Goal: Browse casually: Explore the website without a specific task or goal

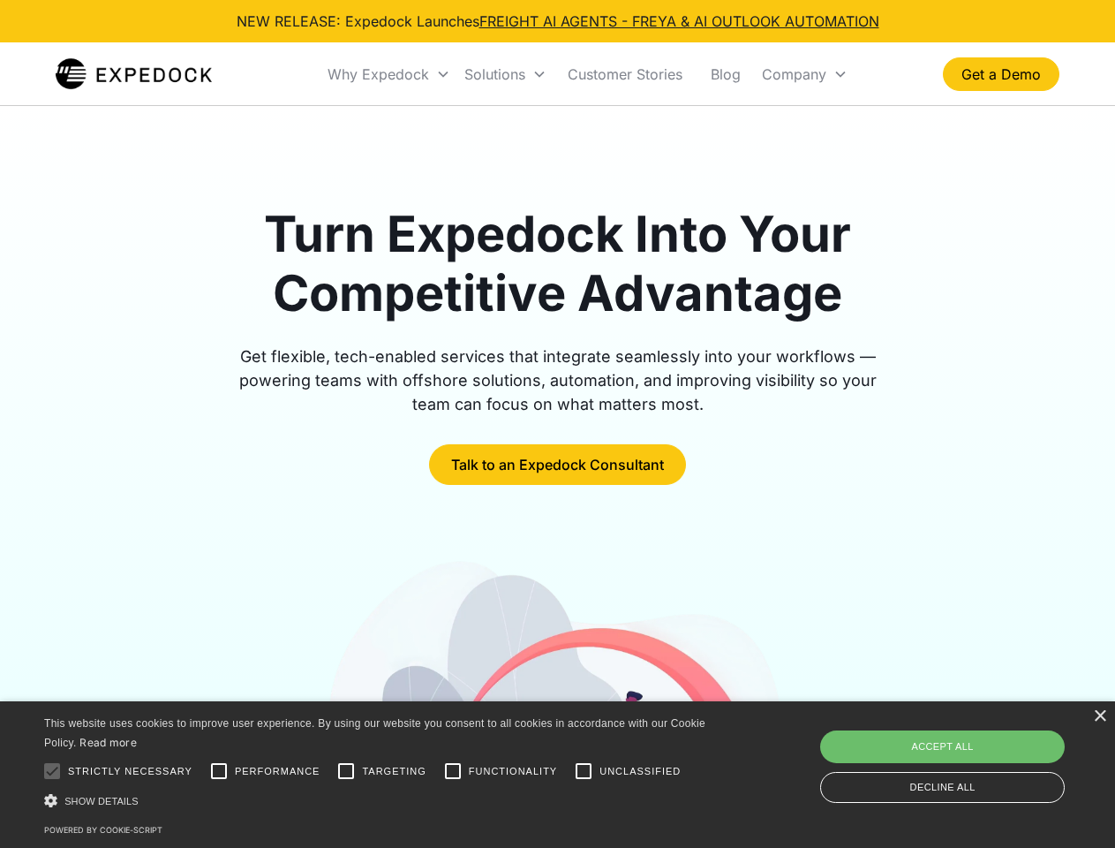
click at [389, 74] on div "Why Expedock" at bounding box center [379, 74] width 102 height 18
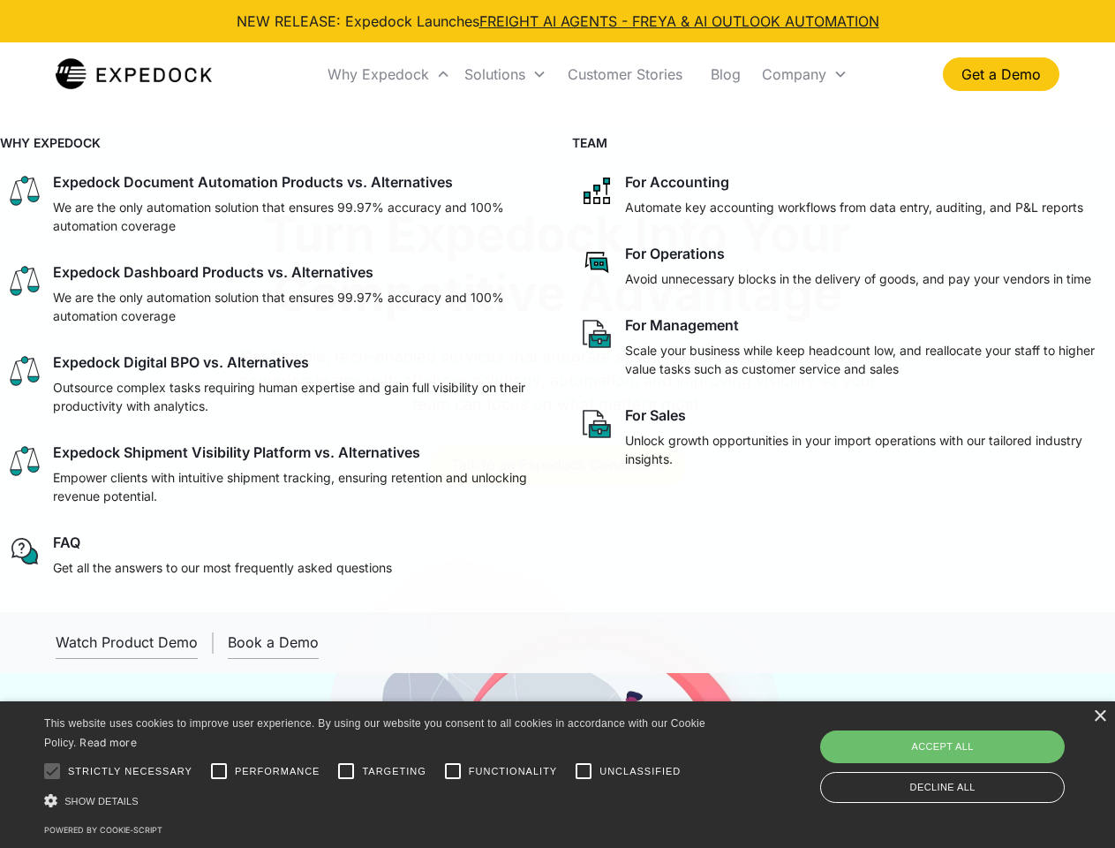
click at [505, 74] on div "Solutions" at bounding box center [494, 74] width 61 height 18
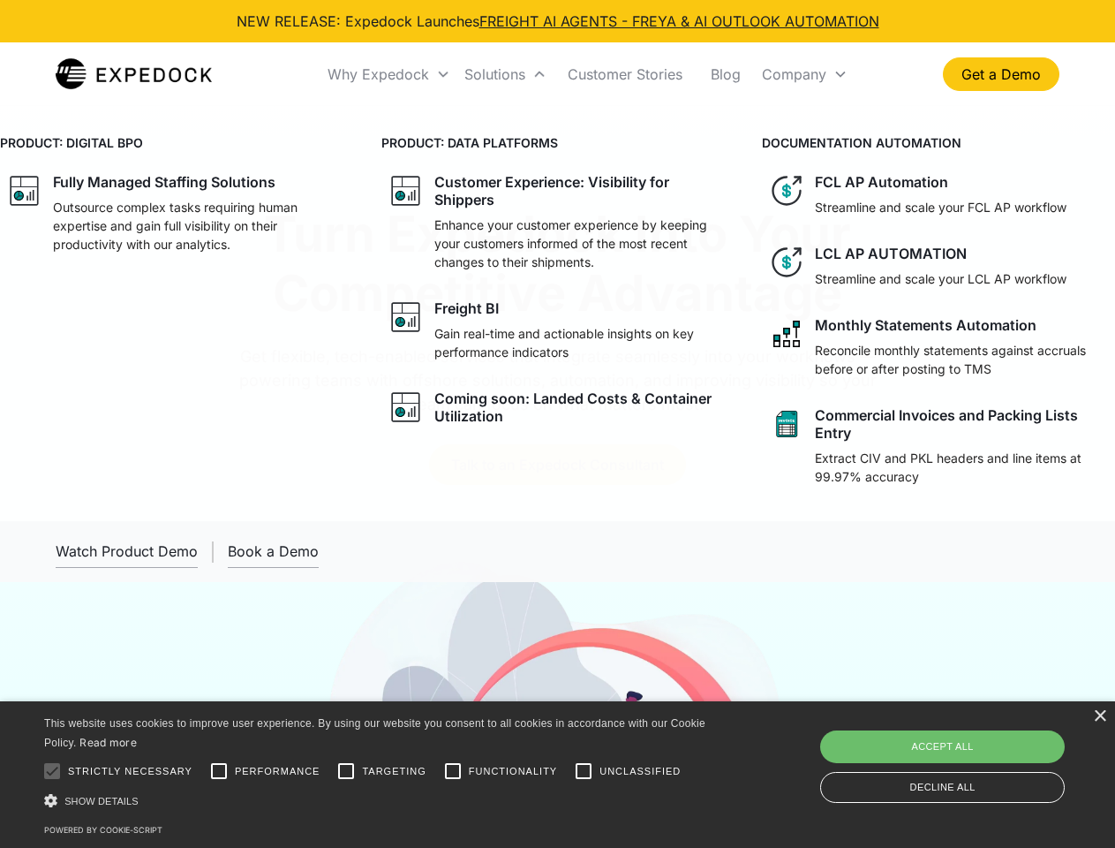
click at [804, 74] on div "Company" at bounding box center [794, 74] width 64 height 18
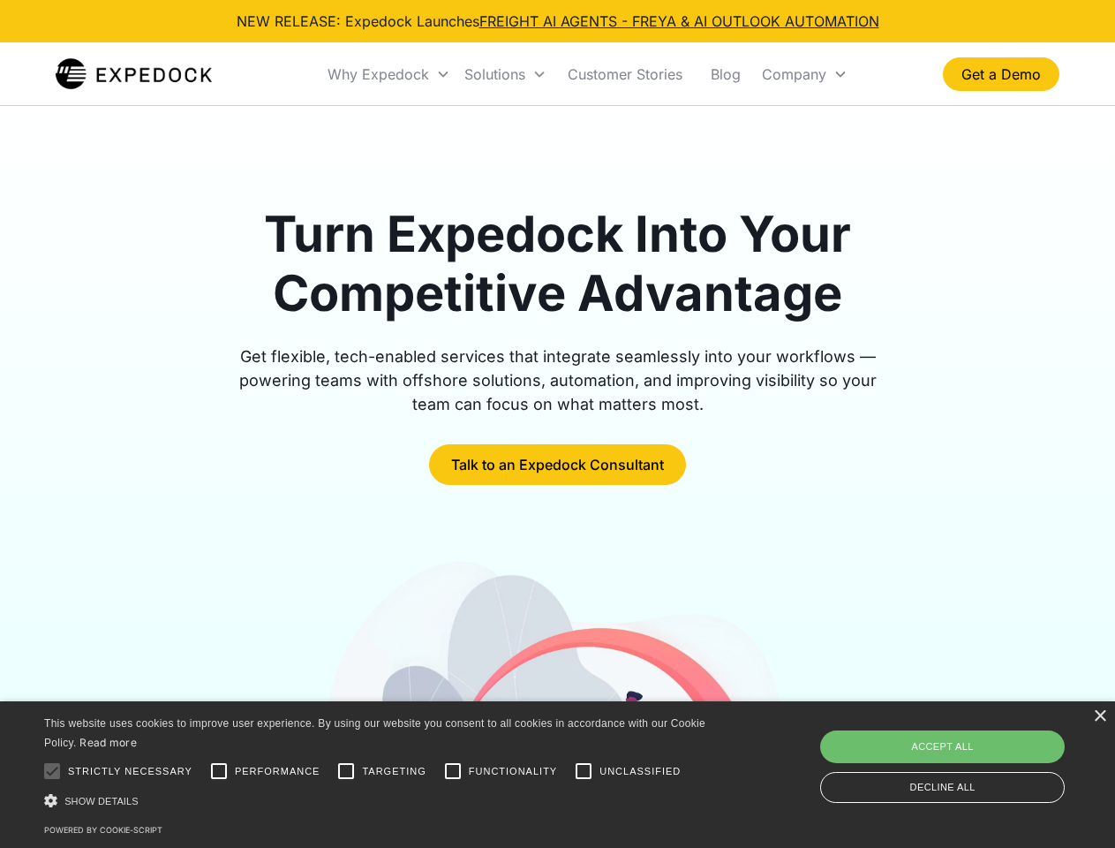
click at [52, 771] on div at bounding box center [51, 770] width 35 height 35
click at [219, 771] on input "Performance" at bounding box center [218, 770] width 35 height 35
checkbox input "true"
click at [346, 771] on input "Targeting" at bounding box center [345, 770] width 35 height 35
checkbox input "true"
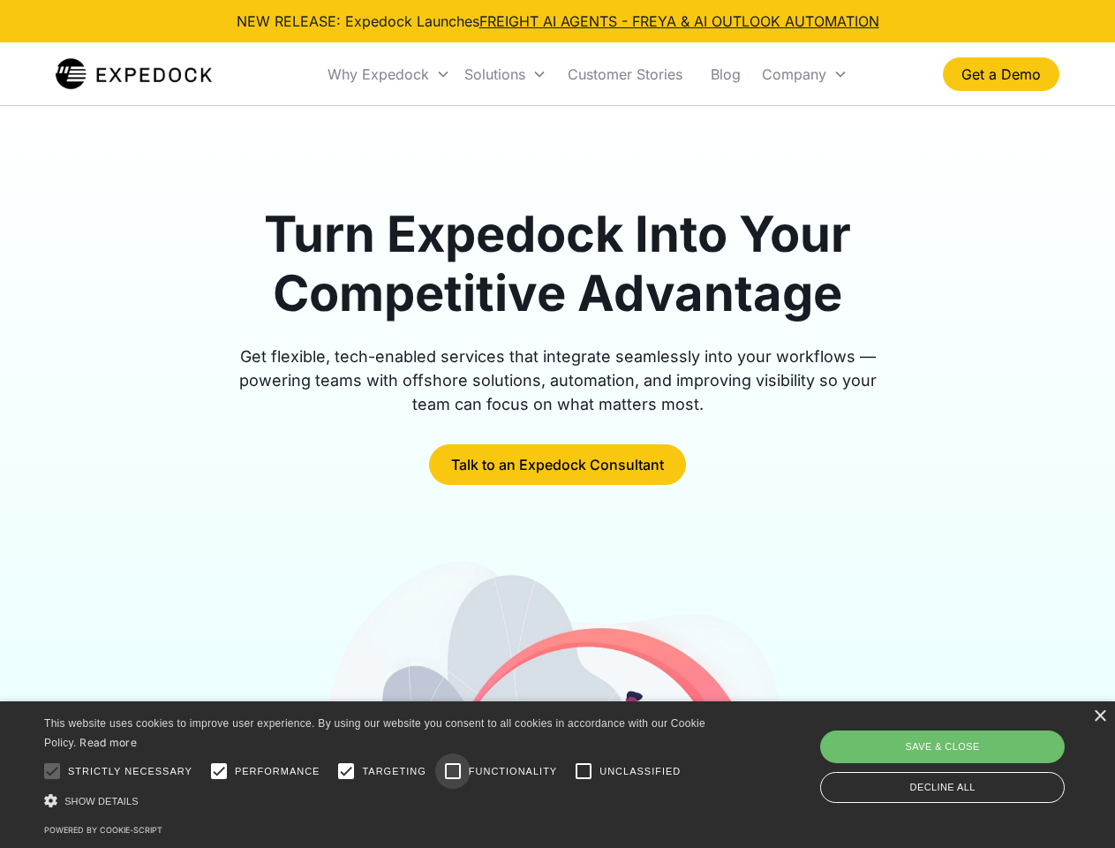
click at [453, 771] on input "Functionality" at bounding box center [452, 770] width 35 height 35
checkbox input "true"
click at [584, 771] on input "Unclassified" at bounding box center [583, 770] width 35 height 35
checkbox input "true"
click at [378, 800] on div "Show details Hide details" at bounding box center [378, 800] width 668 height 19
